Goal: Information Seeking & Learning: Check status

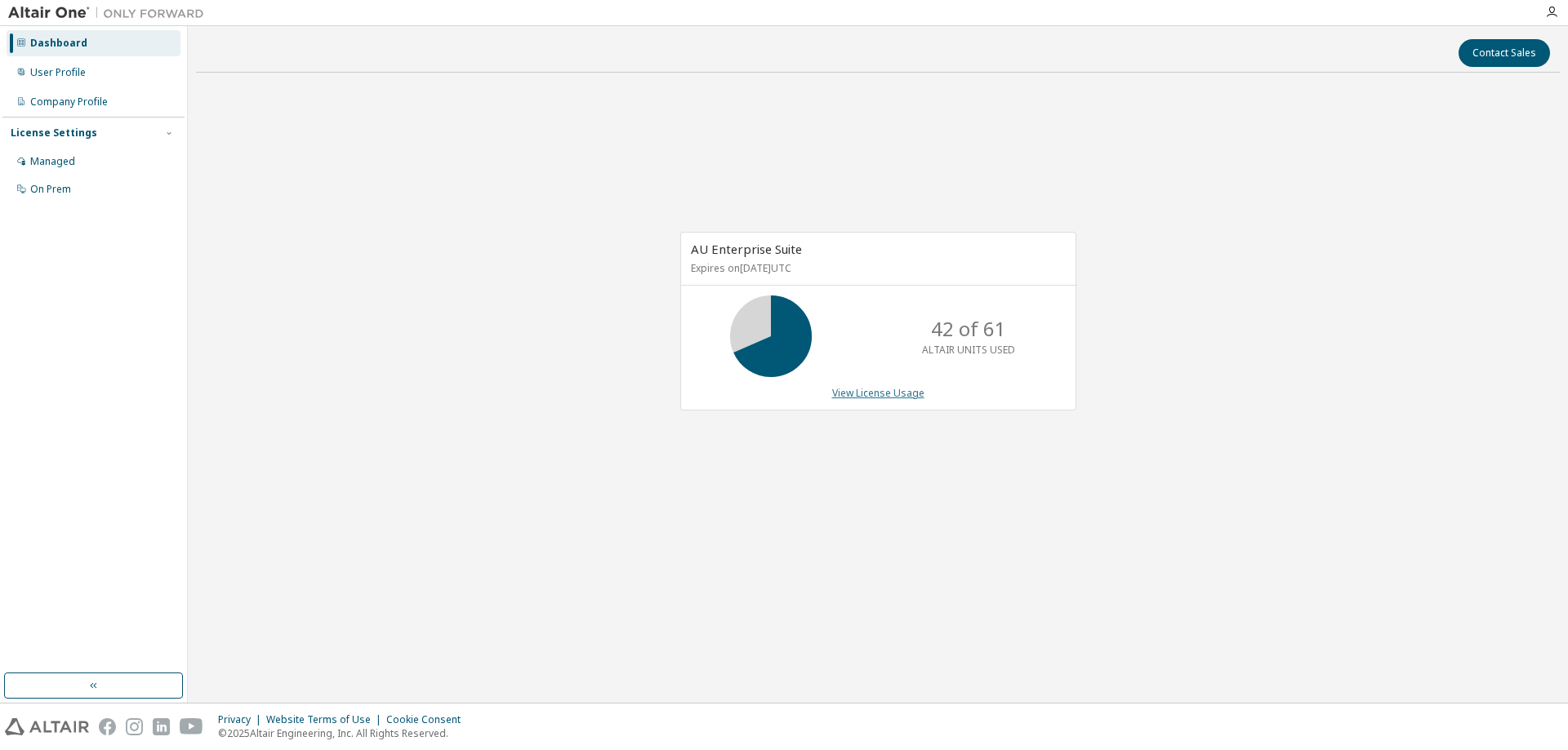
click at [882, 392] on link "View License Usage" at bounding box center [879, 393] width 93 height 14
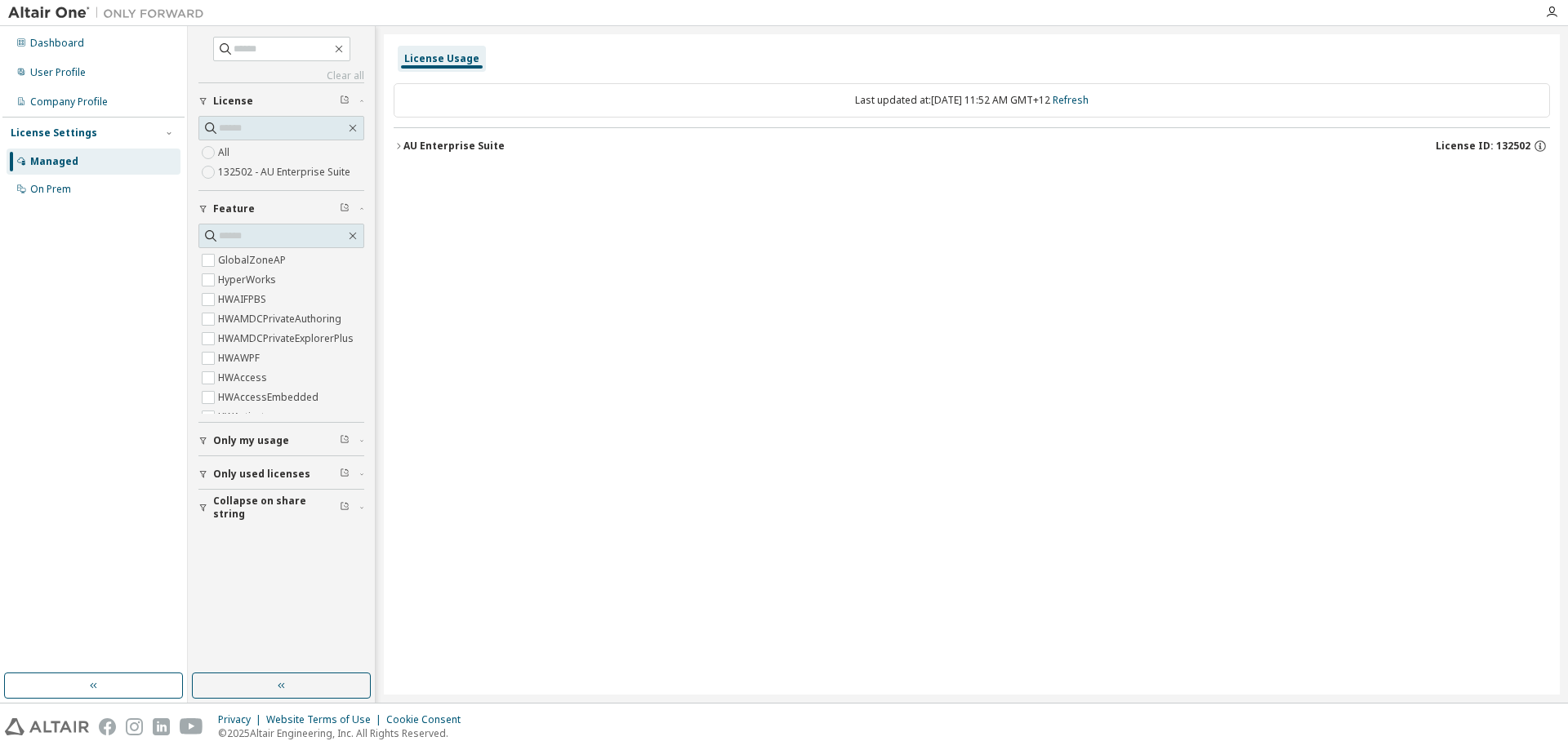
click at [406, 141] on div "AU Enterprise Suite" at bounding box center [454, 147] width 101 height 14
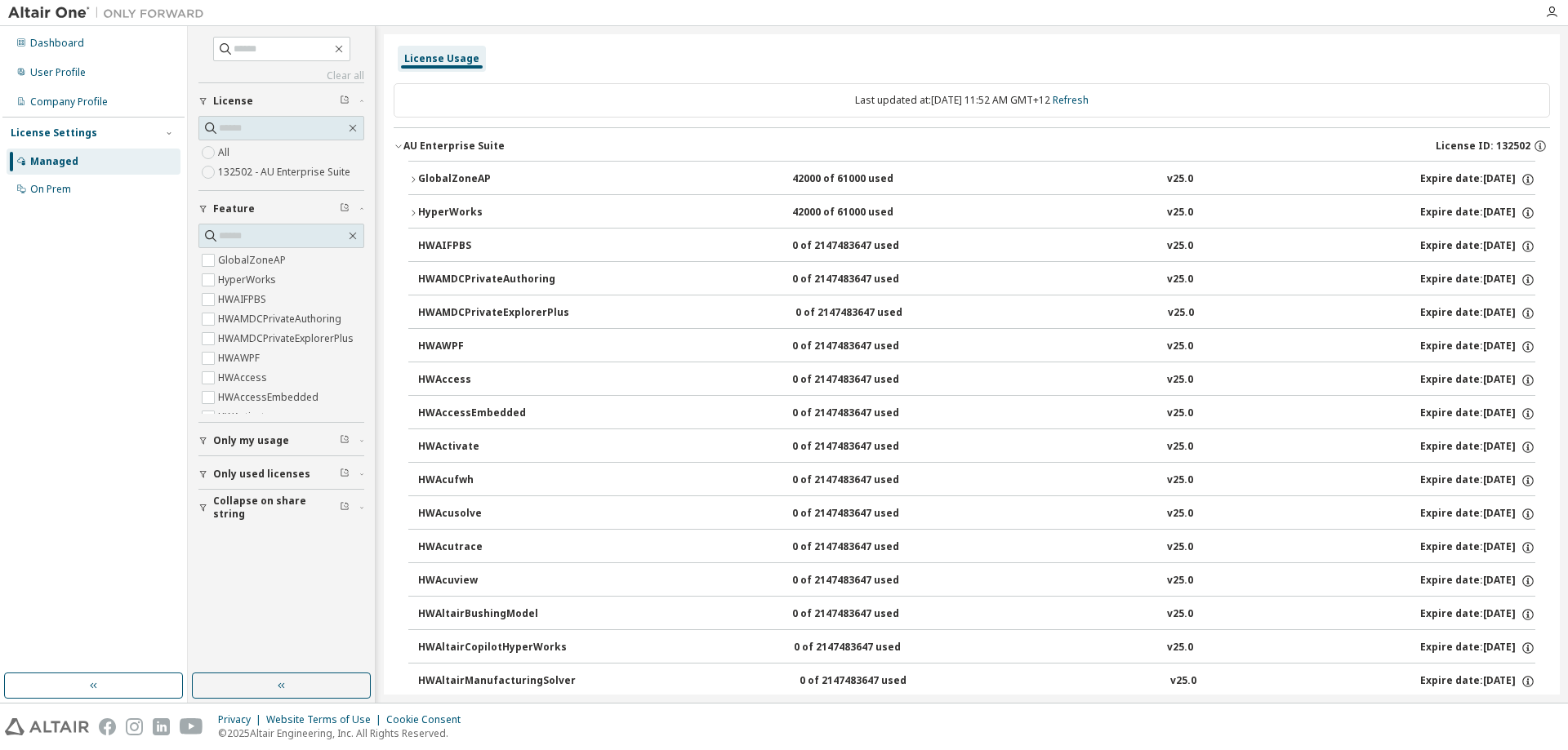
click at [442, 175] on div "GlobalZoneAP" at bounding box center [491, 180] width 147 height 14
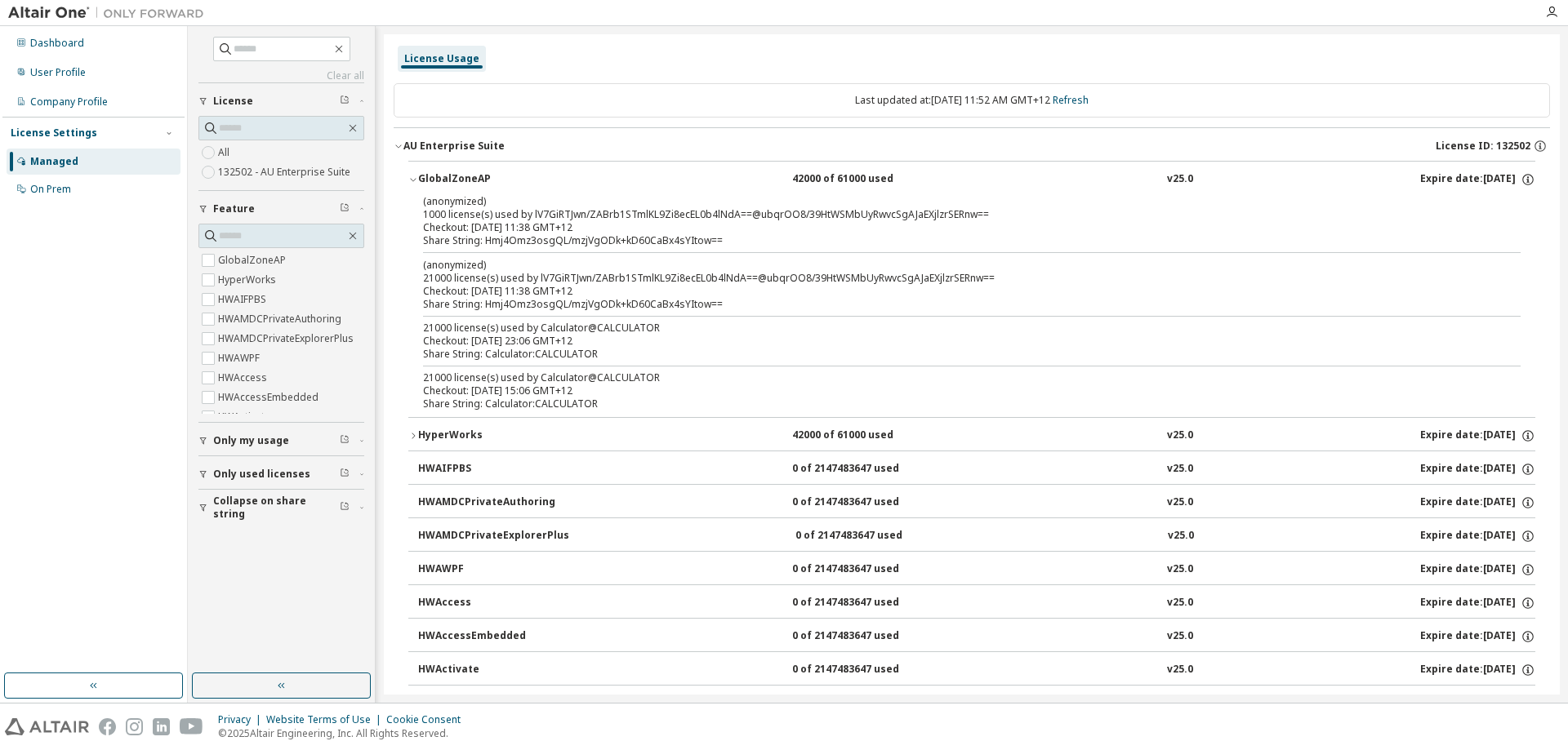
click at [442, 175] on div "GlobalZoneAP" at bounding box center [491, 180] width 147 height 14
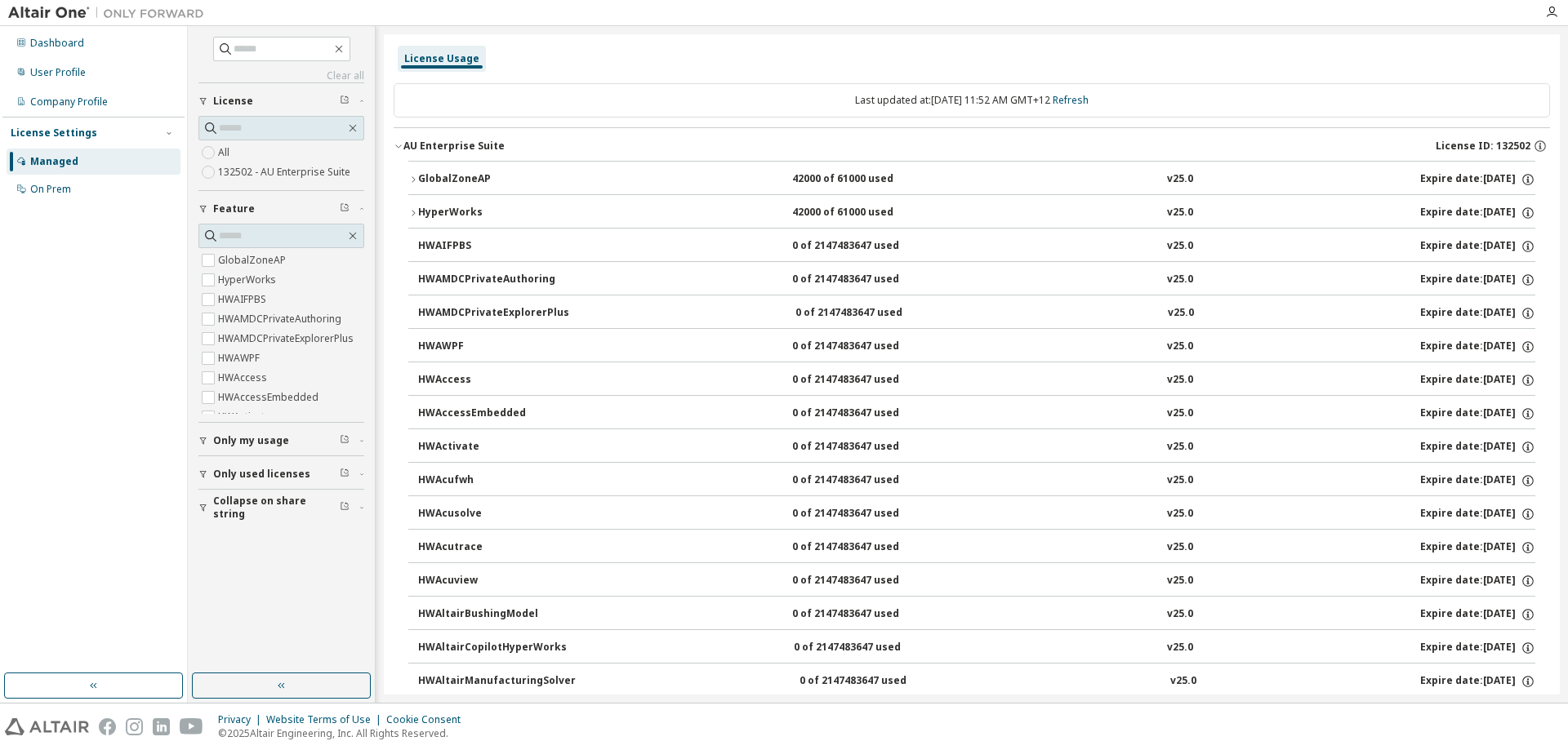
click at [441, 214] on div "HyperWorks" at bounding box center [491, 212] width 147 height 14
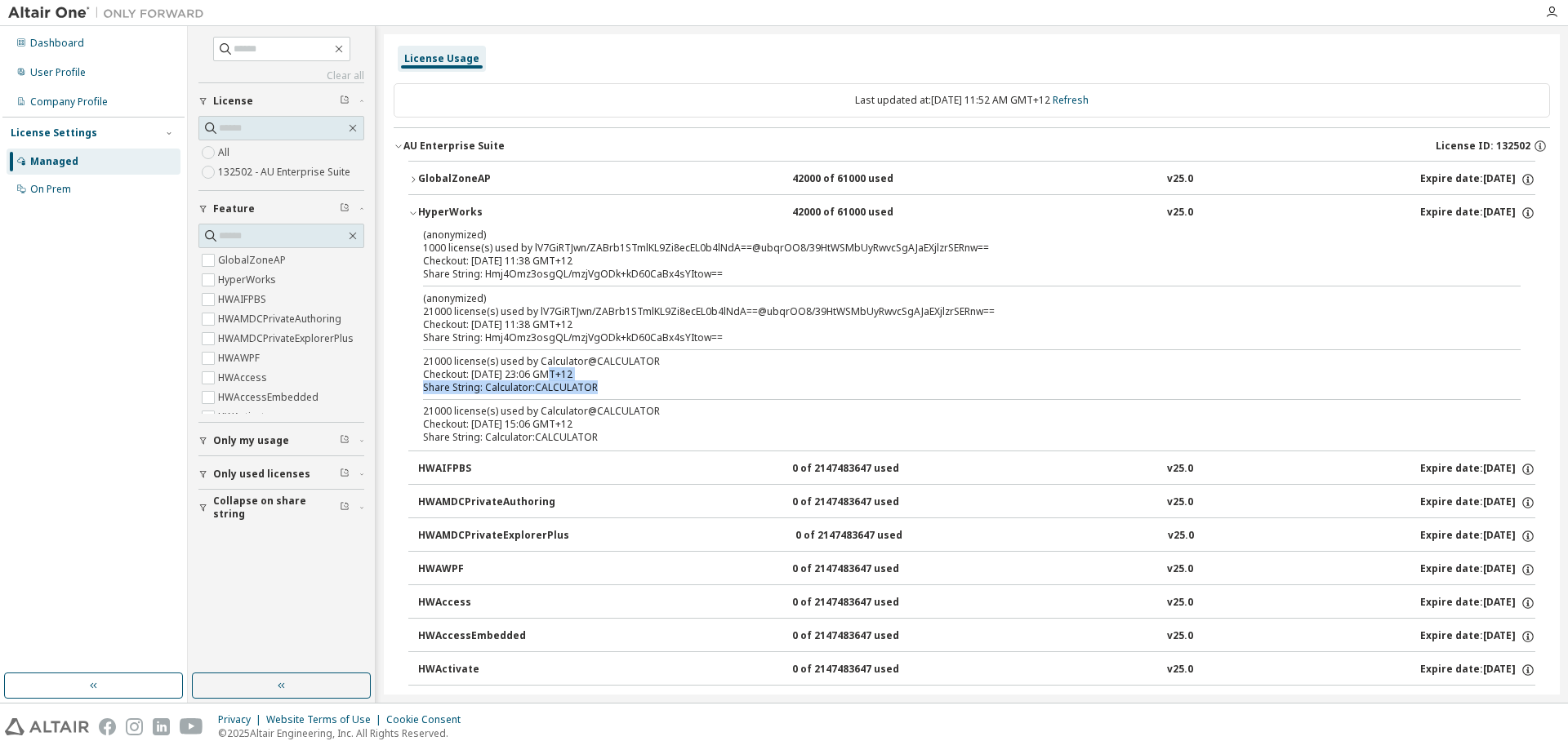
drag, startPoint x: 595, startPoint y: 385, endPoint x: 542, endPoint y: 375, distance: 53.9
click at [542, 375] on div "21000 license(s) used by Calculator@CALCULATOR Checkout: [DATE] 23:06 GMT+12 Sh…" at bounding box center [952, 375] width 1058 height 40
click at [549, 331] on div "Share String: Hmj4Omz3osgQL/mzjVgODk+kD60CaBx4sYItow==" at bounding box center [952, 338] width 1058 height 14
click at [404, 147] on div "AU Enterprise Suite" at bounding box center [454, 147] width 101 height 14
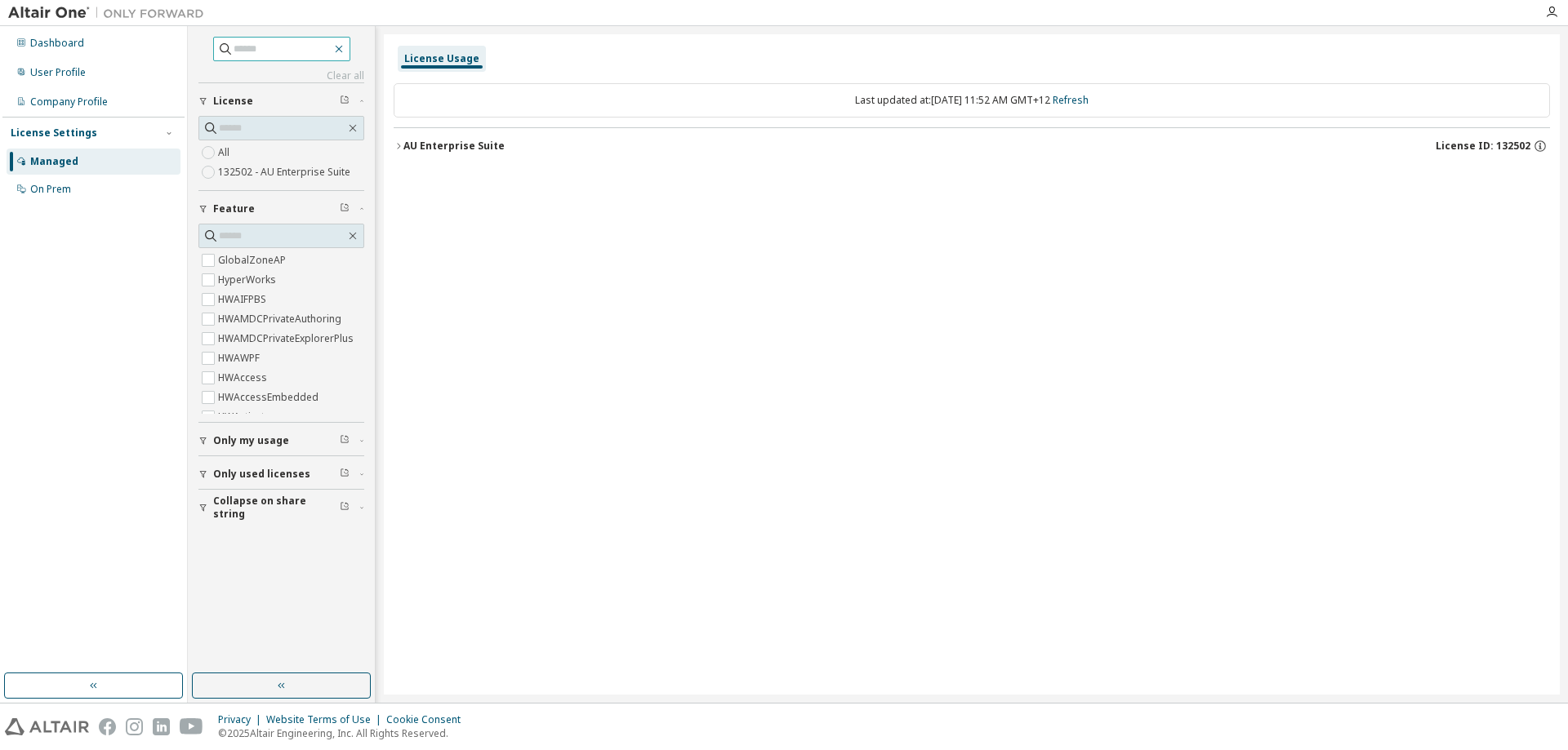
click at [346, 54] on icon "button" at bounding box center [339, 49] width 14 height 14
click at [305, 679] on button "button" at bounding box center [281, 685] width 179 height 26
